Goal: Information Seeking & Learning: Find specific page/section

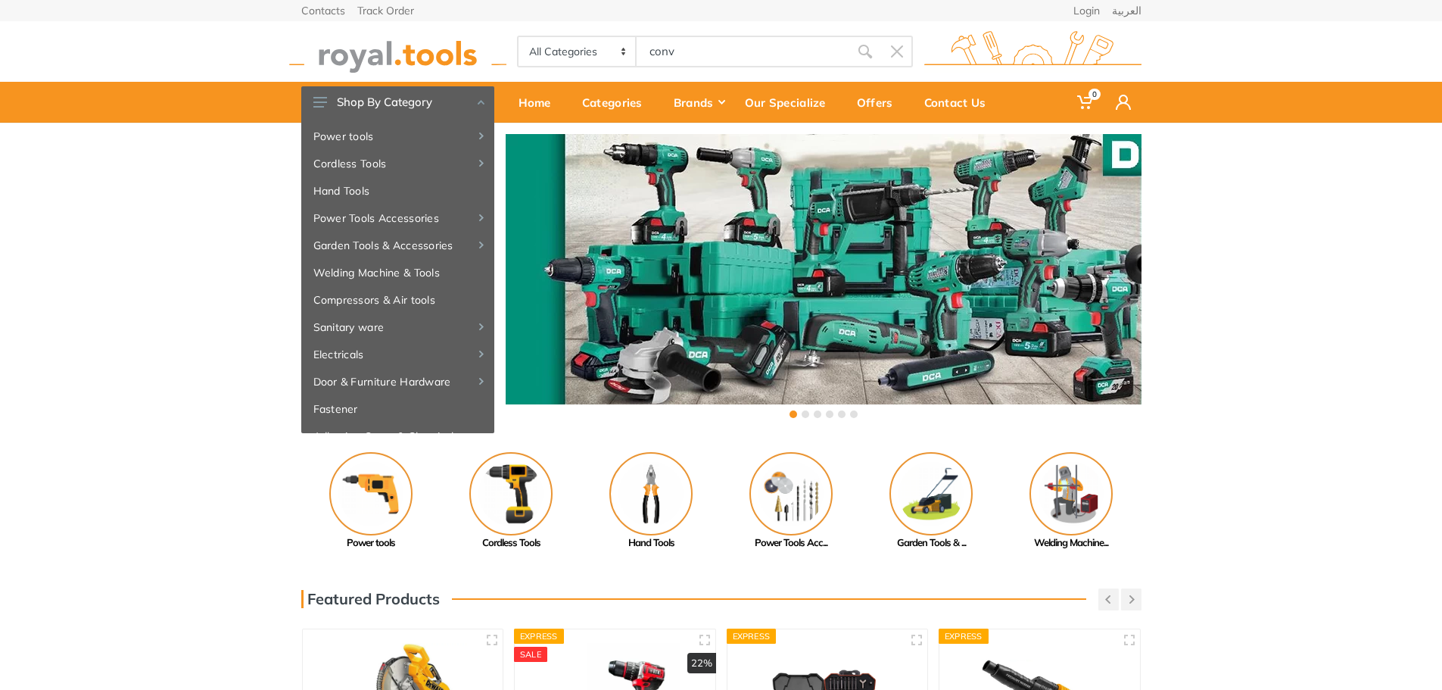
type input "conve"
type input "rter"
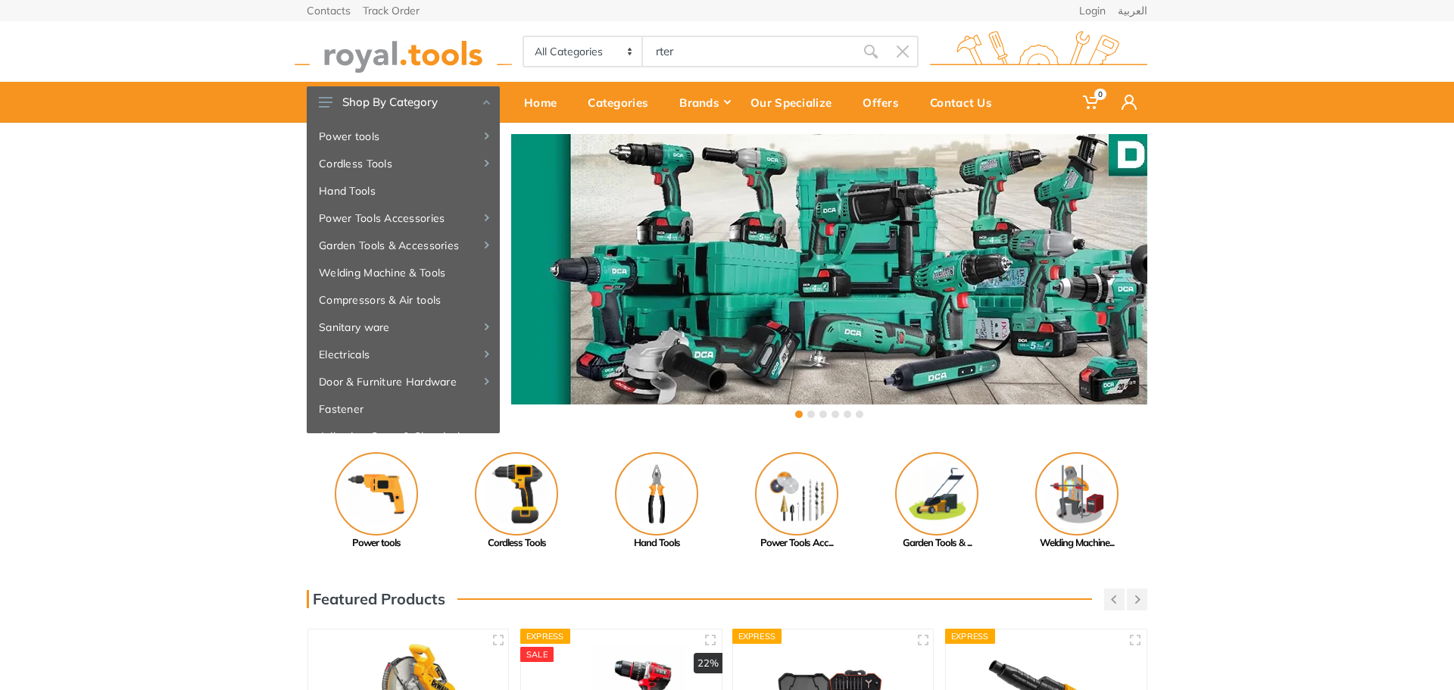
click at [0, 0] on input "conve" at bounding box center [0, 0] width 0 height 0
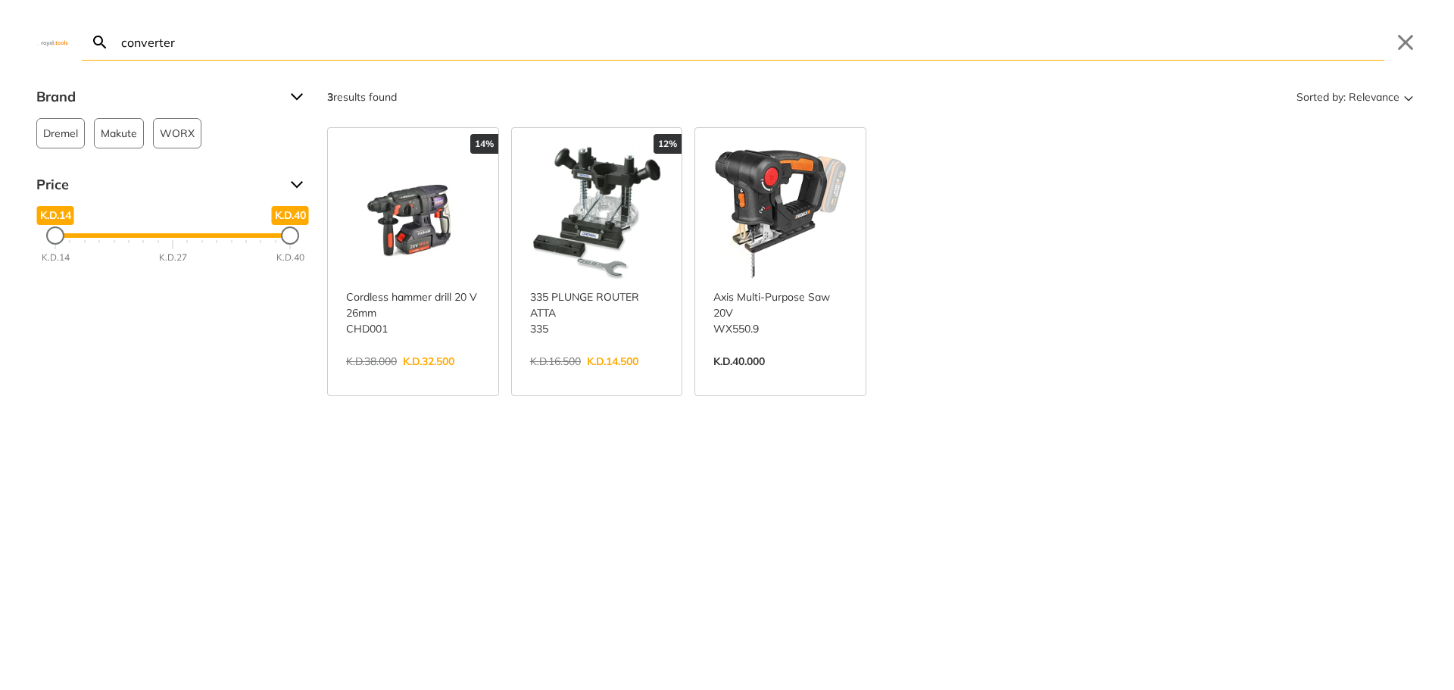
type input "converter"
click at [55, 47] on div "Search converter Submit Close" at bounding box center [727, 30] width 1454 height 61
